Goal: Check status: Check status

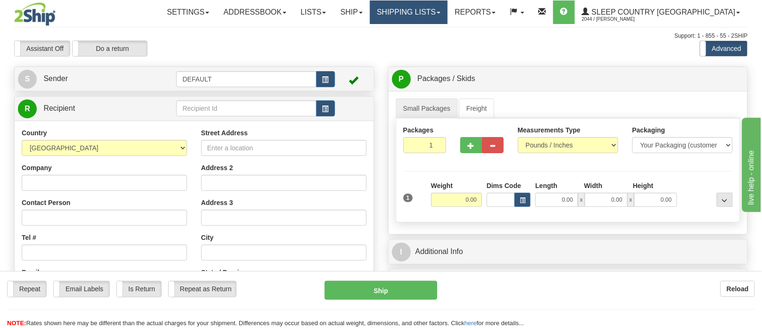
drag, startPoint x: 0, startPoint y: 0, endPoint x: 458, endPoint y: 8, distance: 457.9
click at [448, 8] on link "Shipping lists" at bounding box center [409, 12] width 78 height 24
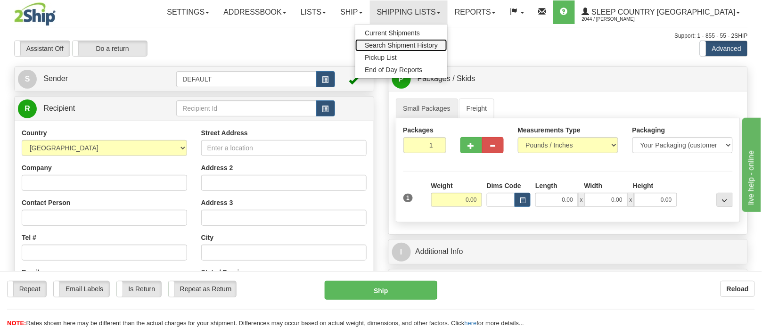
click at [438, 45] on span "Search Shipment History" at bounding box center [401, 45] width 73 height 8
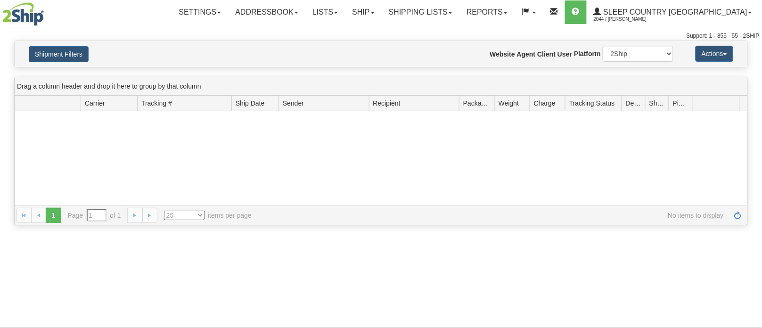
type input "From [DATE] To [DATE]"
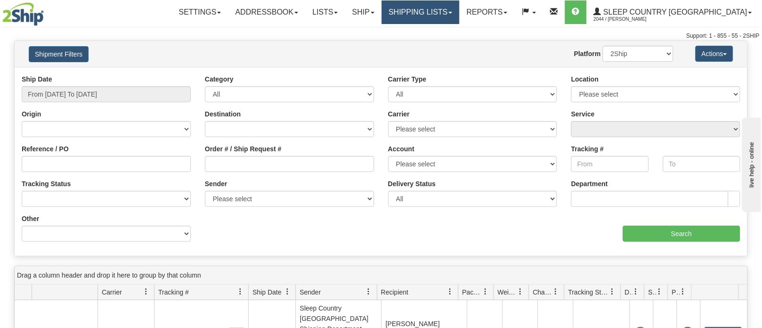
click at [460, 12] on link "Shipping lists" at bounding box center [421, 12] width 78 height 24
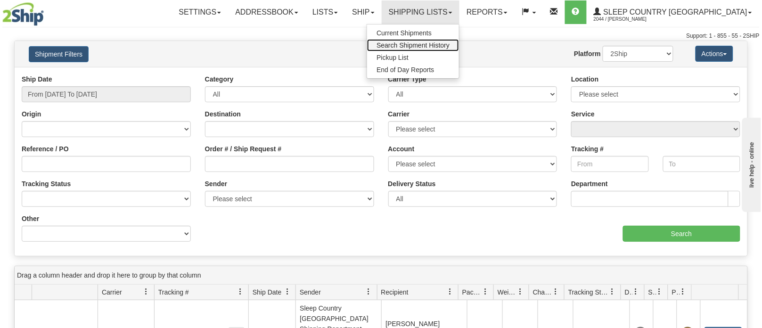
click at [450, 45] on span "Search Shipment History" at bounding box center [413, 45] width 73 height 8
